Goal: Information Seeking & Learning: Learn about a topic

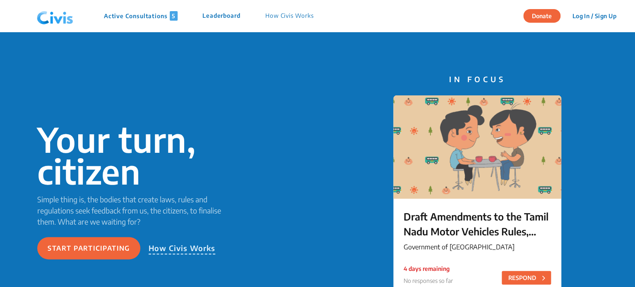
click at [139, 19] on p "Active Consultations 5" at bounding box center [141, 16] width 74 height 10
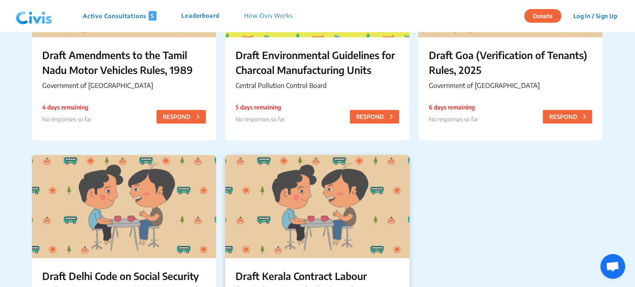
scroll to position [173, 0]
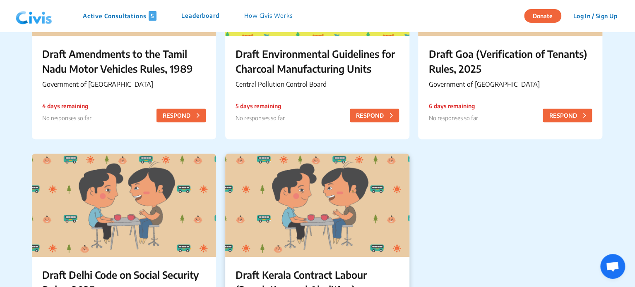
click at [352, 221] on div at bounding box center [317, 205] width 184 height 103
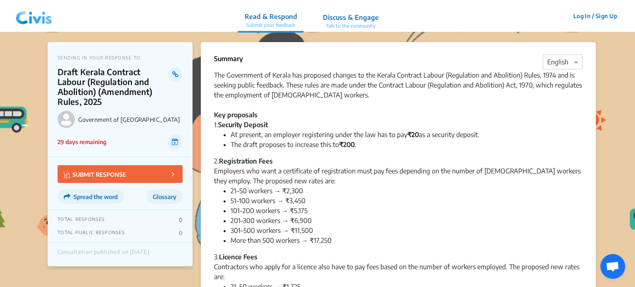
click at [26, 17] on img at bounding box center [33, 16] width 43 height 25
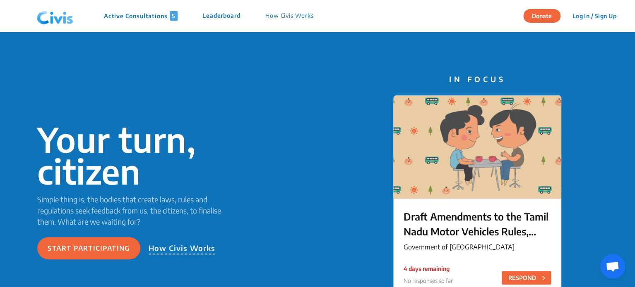
click at [151, 14] on p "Active Consultations 5" at bounding box center [141, 16] width 74 height 10
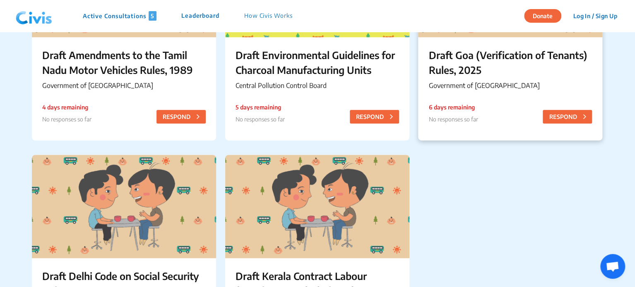
scroll to position [127, 0]
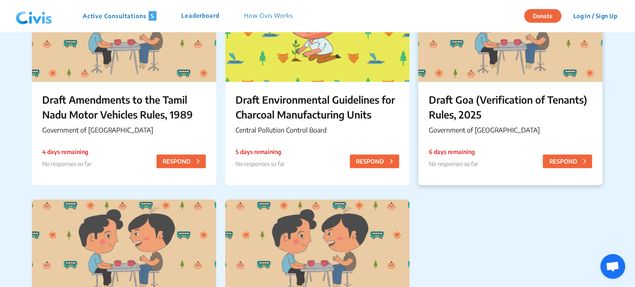
click at [482, 109] on p "Draft Goa (Verification of Tenants) Rules, 2025" at bounding box center [509, 107] width 163 height 30
